Goal: Transaction & Acquisition: Download file/media

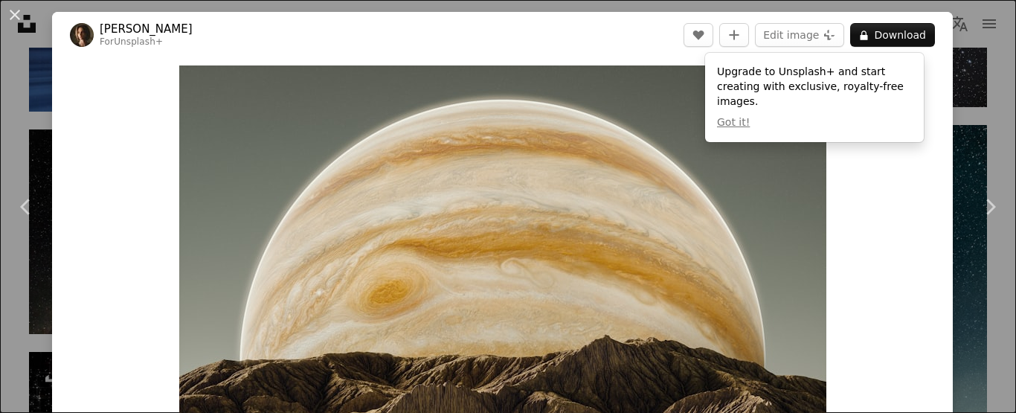
scroll to position [7329, 0]
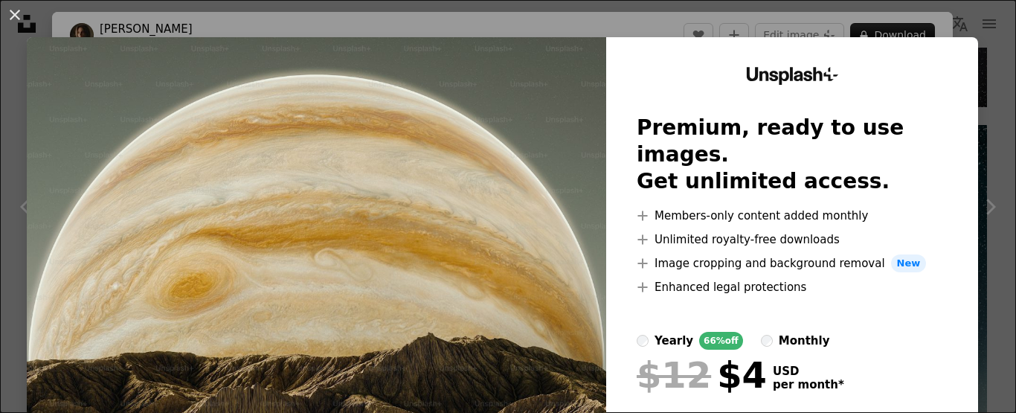
click at [916, 18] on div "An X shape Unsplash+ Premium, ready to use images. Get unlimited access. A plus…" at bounding box center [508, 206] width 1016 height 413
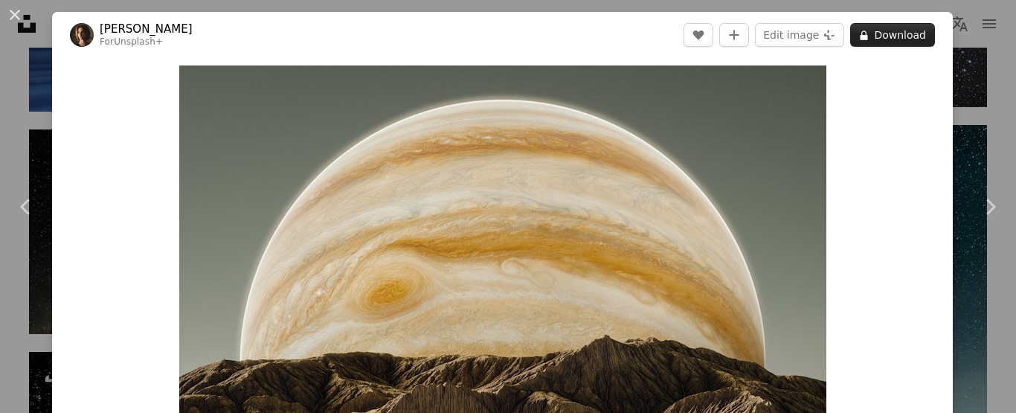
click at [865, 32] on button "A lock Download" at bounding box center [892, 35] width 85 height 24
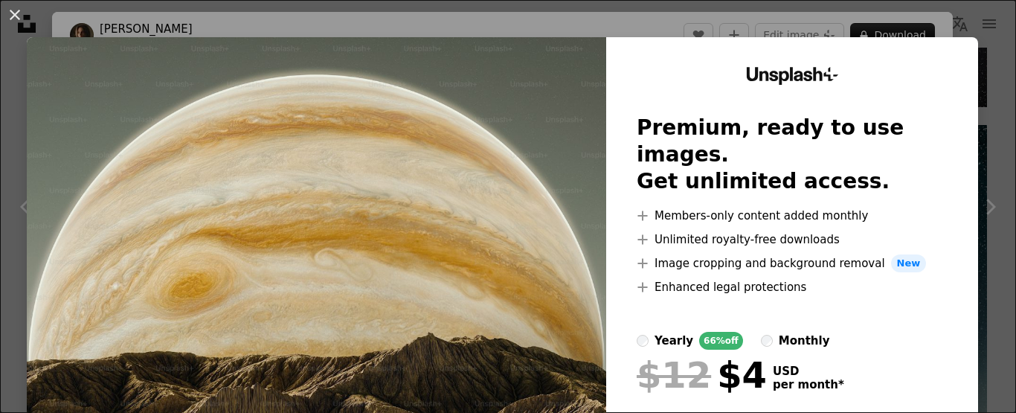
click at [734, 21] on div "An X shape Unsplash+ Premium, ready to use images. Get unlimited access. A plus…" at bounding box center [508, 206] width 1016 height 413
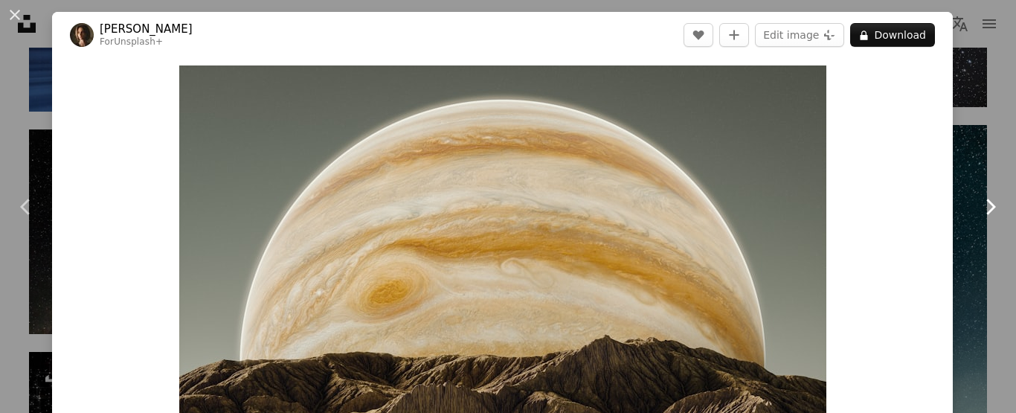
click at [987, 205] on icon at bounding box center [992, 207] width 10 height 16
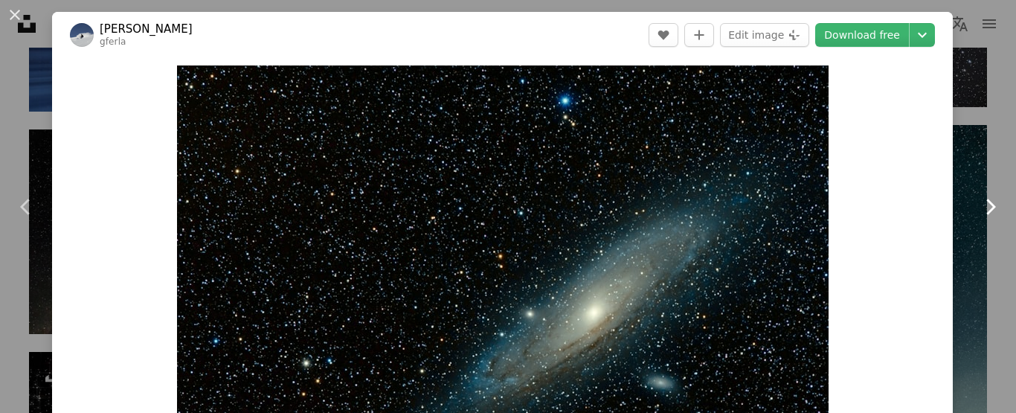
click at [987, 205] on icon at bounding box center [992, 207] width 10 height 16
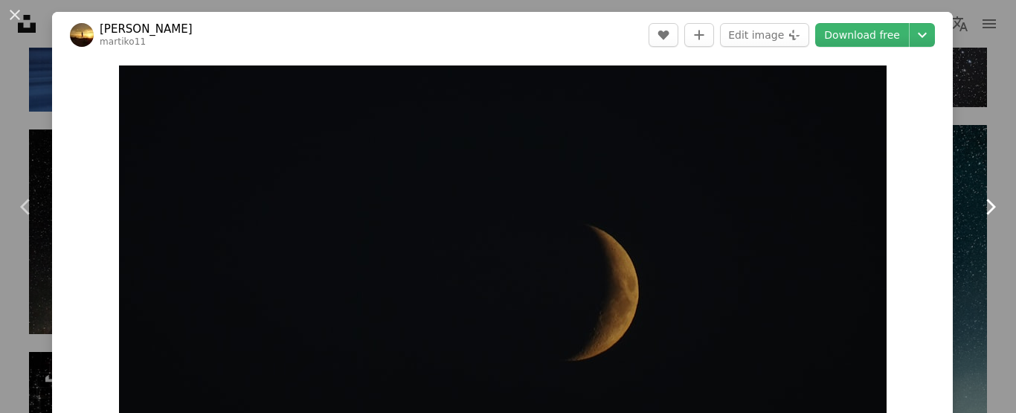
click at [987, 205] on icon at bounding box center [992, 207] width 10 height 16
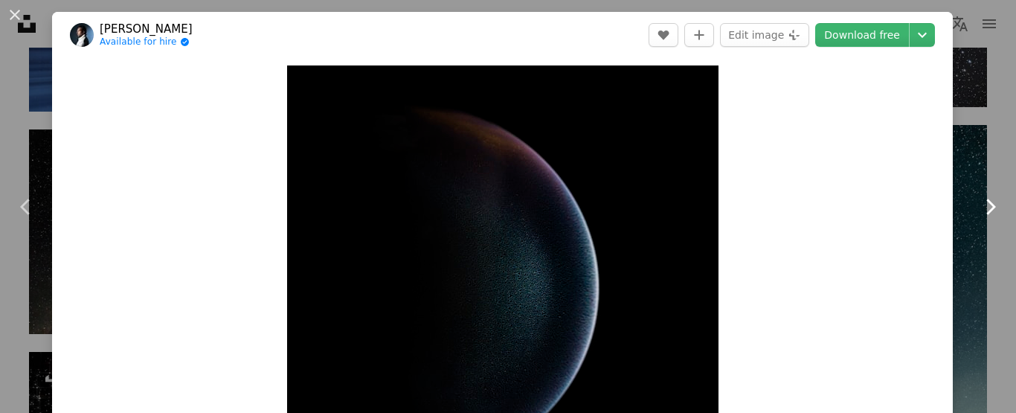
click at [987, 205] on icon at bounding box center [992, 207] width 10 height 16
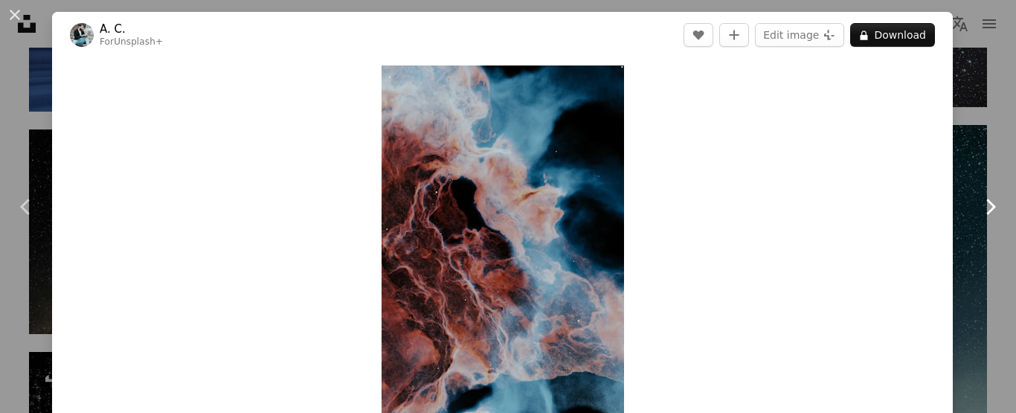
click at [987, 205] on icon at bounding box center [992, 207] width 10 height 16
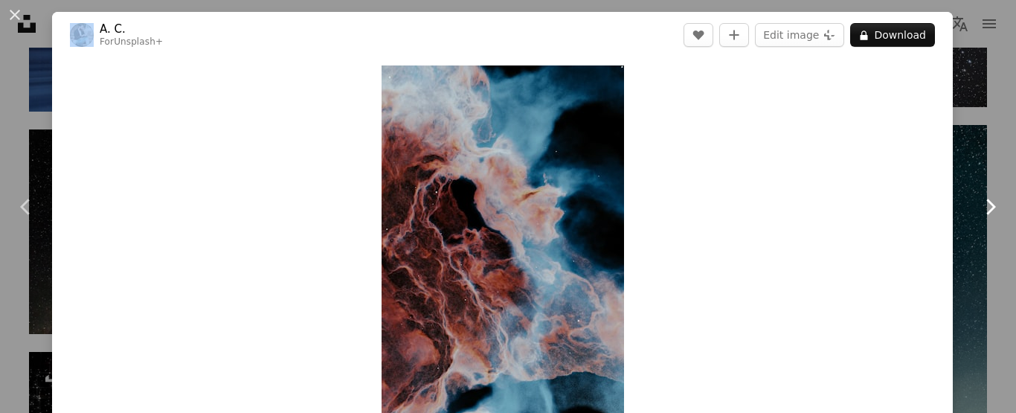
click at [982, 203] on icon "Chevron right" at bounding box center [990, 207] width 24 height 24
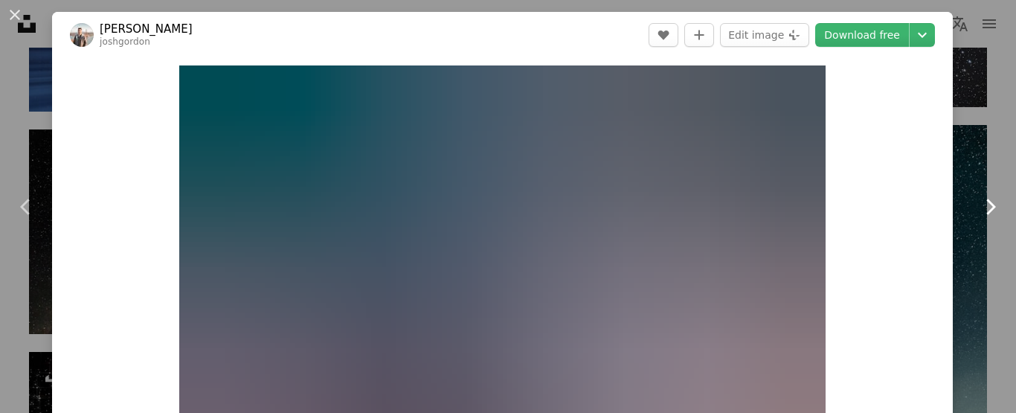
click at [978, 205] on icon "Chevron right" at bounding box center [990, 207] width 24 height 24
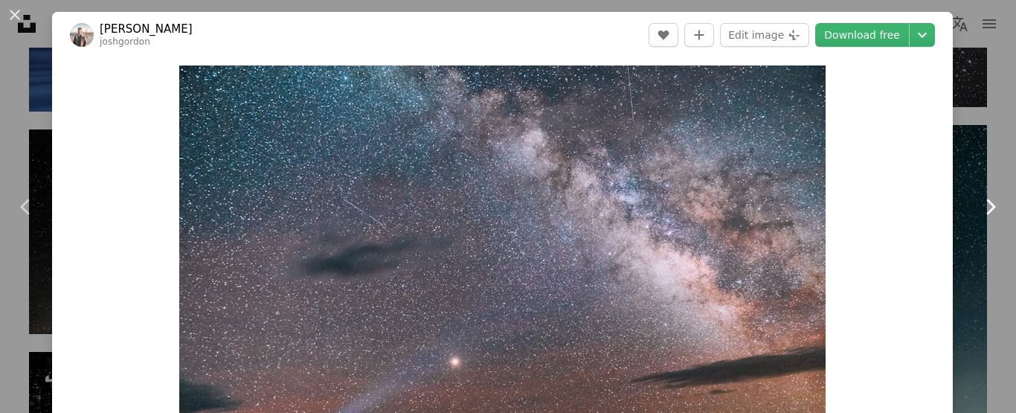
click at [978, 205] on icon "Chevron right" at bounding box center [990, 207] width 24 height 24
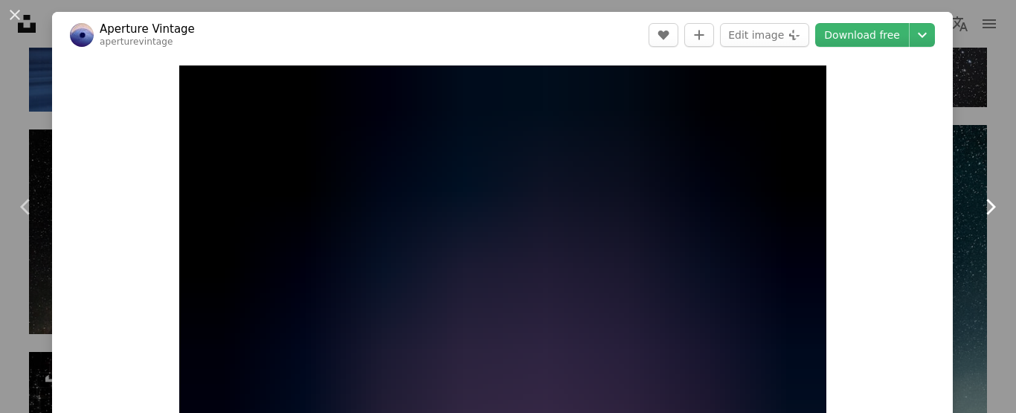
click at [978, 204] on icon "Chevron right" at bounding box center [990, 207] width 24 height 24
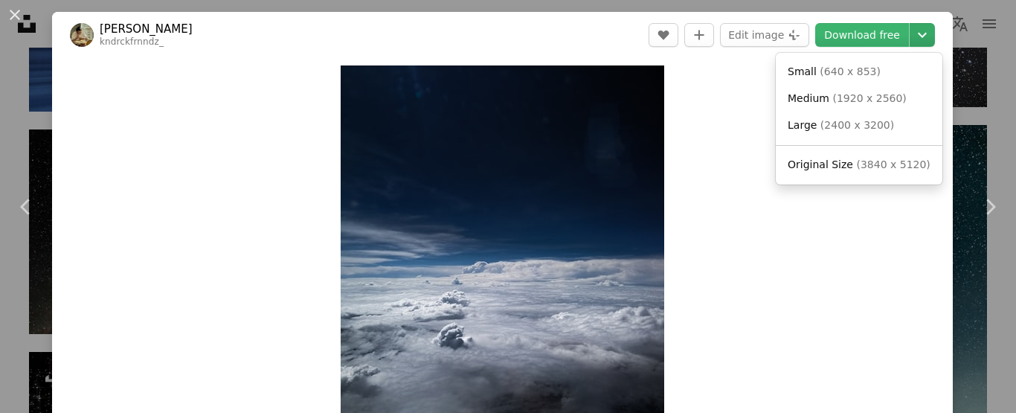
click at [911, 33] on icon "Chevron down" at bounding box center [923, 35] width 24 height 18
click at [878, 94] on span "( 1920 x 2560 )" at bounding box center [870, 98] width 74 height 12
